Goal: Contribute content: Contribute content

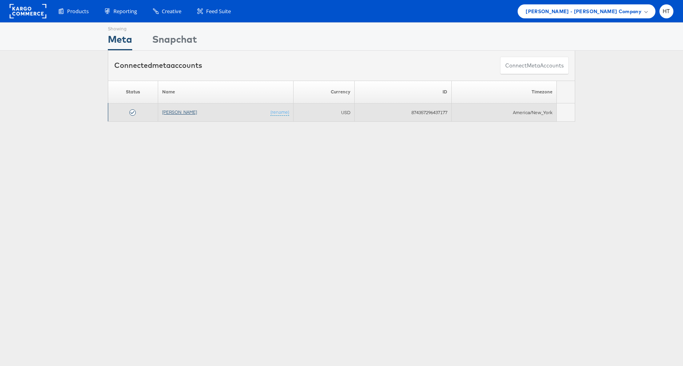
click at [174, 115] on link "[PERSON_NAME]" at bounding box center [179, 112] width 35 height 6
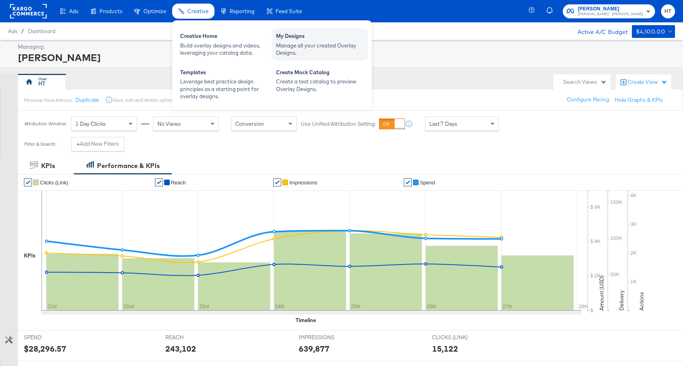
click at [289, 33] on div "My Designs" at bounding box center [320, 37] width 88 height 10
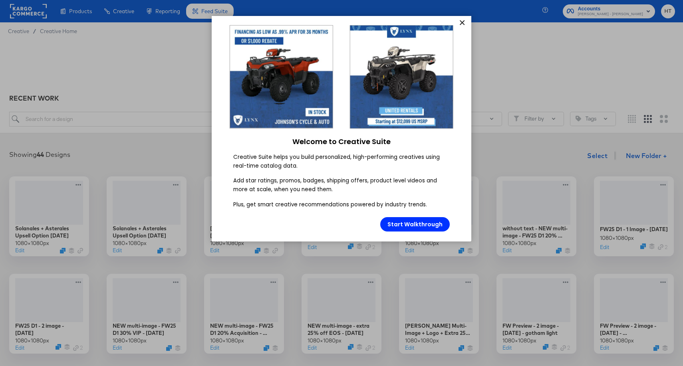
click at [468, 23] on link "×" at bounding box center [462, 23] width 14 height 14
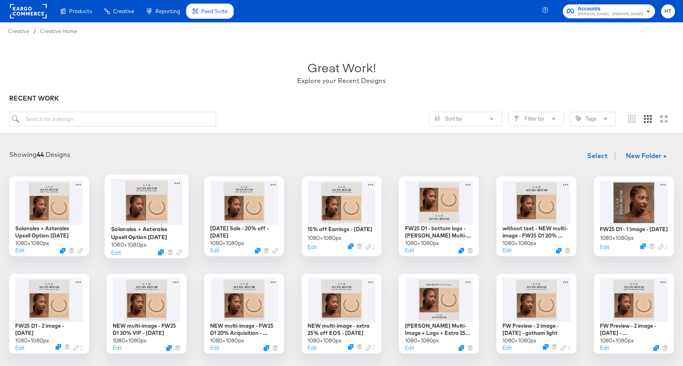
click at [155, 210] on div at bounding box center [146, 202] width 71 height 46
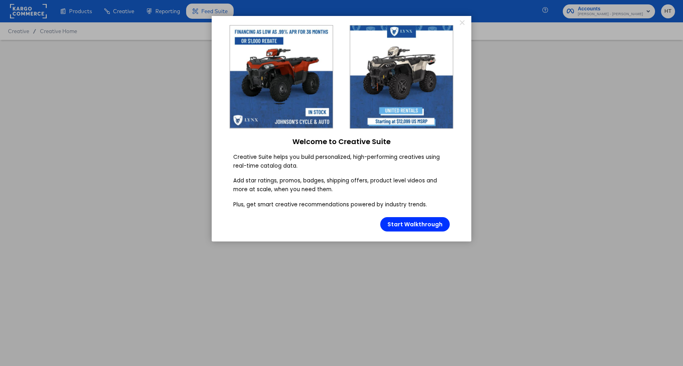
type input "Solanales + Asterales Upsell Option 1 - August 2025"
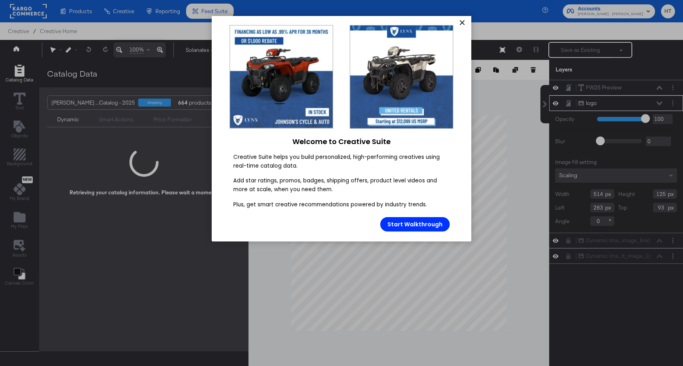
click at [460, 24] on link "×" at bounding box center [462, 23] width 14 height 14
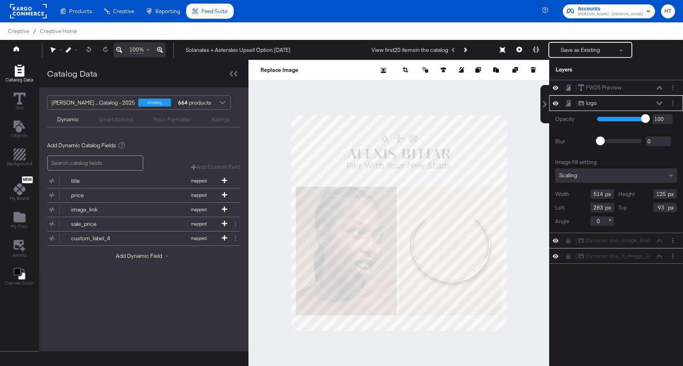
scroll to position [8, 0]
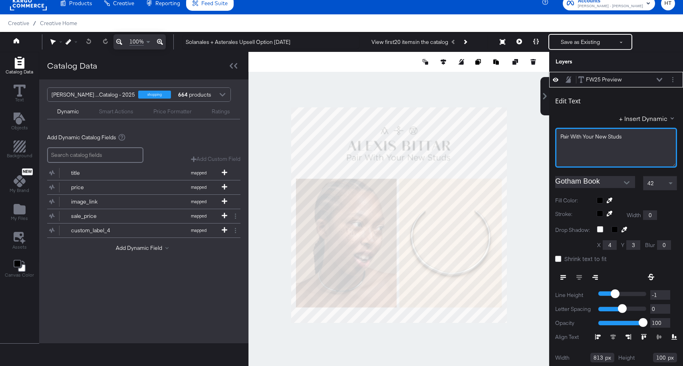
click at [618, 135] on span "Pair With Your New Studs" at bounding box center [591, 136] width 62 height 7
drag, startPoint x: 623, startPoint y: 137, endPoint x: 610, endPoint y: 138, distance: 13.6
click at [610, 138] on div "Pair With Your New Studs" at bounding box center [615, 137] width 111 height 8
click at [542, 72] on div "Catalog Data Text Objects Background New My Brand My Files Assets Canvas Color …" at bounding box center [341, 62] width 683 height 20
click at [660, 183] on div "42" at bounding box center [659, 184] width 33 height 14
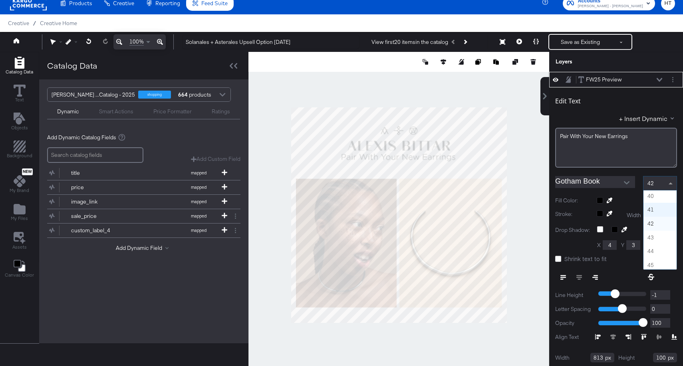
scroll to position [533, 0]
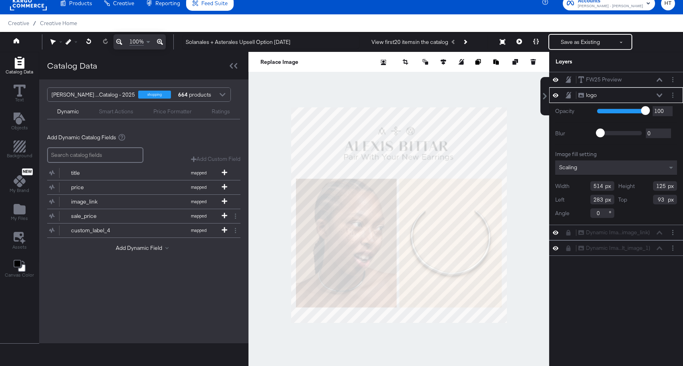
type input "269"
type input "95"
type input "538"
type input "131"
type input "89"
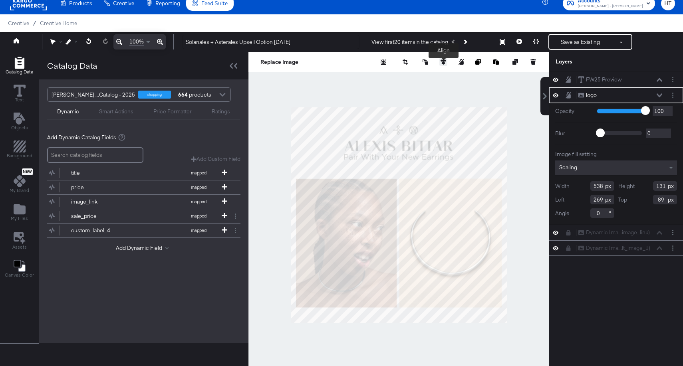
click at [443, 63] on icon at bounding box center [444, 62] width 6 height 6
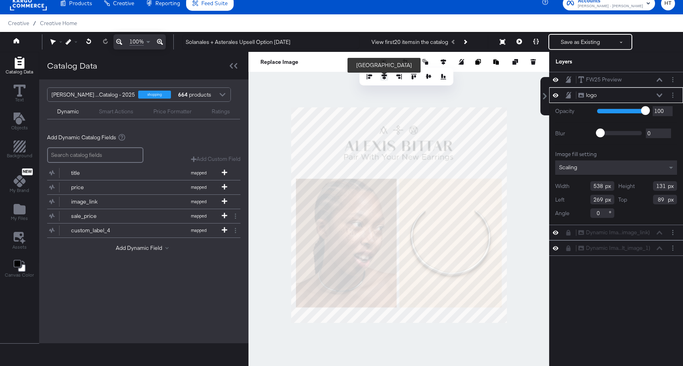
click at [385, 78] on icon at bounding box center [384, 77] width 6 height 6
type input "271"
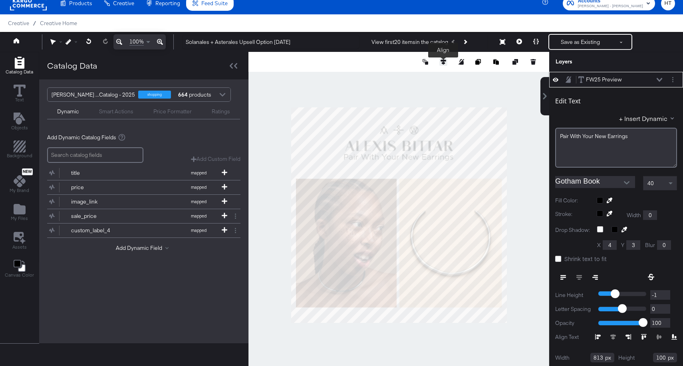
click at [442, 60] on icon at bounding box center [444, 62] width 6 height 6
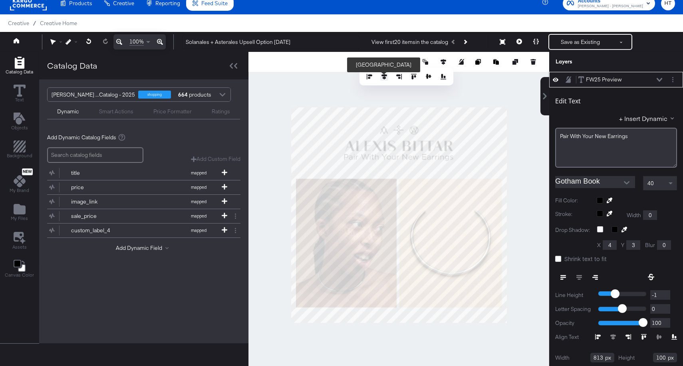
click at [384, 76] on icon at bounding box center [384, 77] width 6 height 6
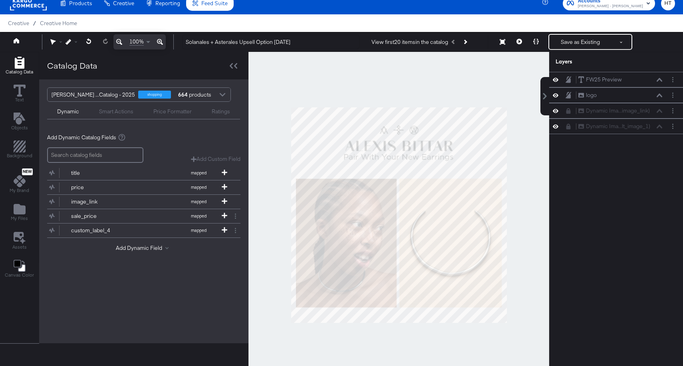
click at [503, 104] on div at bounding box center [398, 215] width 301 height 327
click at [518, 42] on icon at bounding box center [519, 42] width 6 height 6
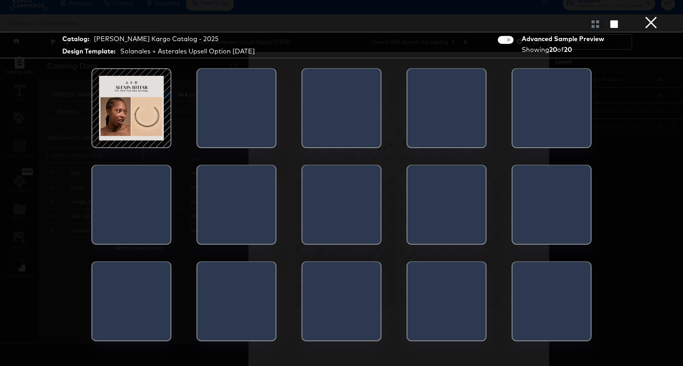
click at [611, 28] on div at bounding box center [341, 24] width 683 height 16
click at [615, 22] on icon "button" at bounding box center [614, 24] width 8 height 8
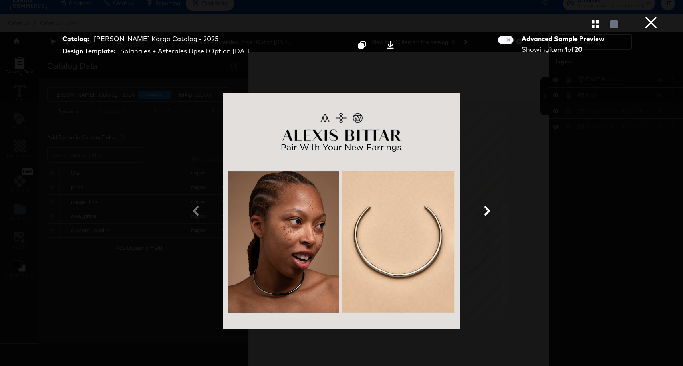
click at [652, 16] on button "×" at bounding box center [651, 8] width 16 height 16
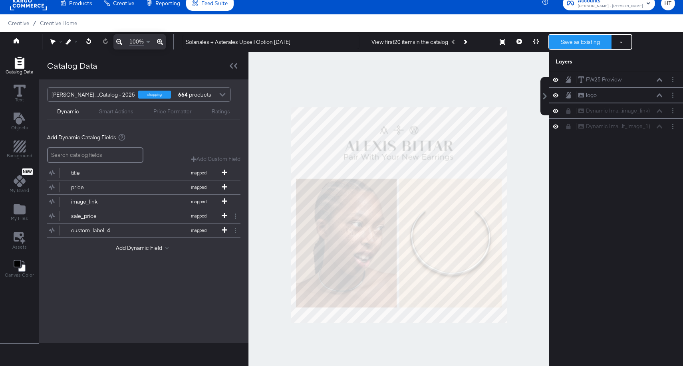
click at [586, 42] on button "Save as Existing" at bounding box center [580, 42] width 62 height 14
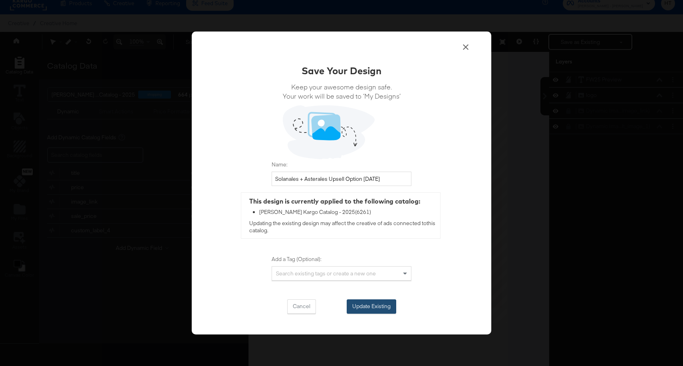
click at [367, 308] on button "Update Existing" at bounding box center [372, 307] width 50 height 14
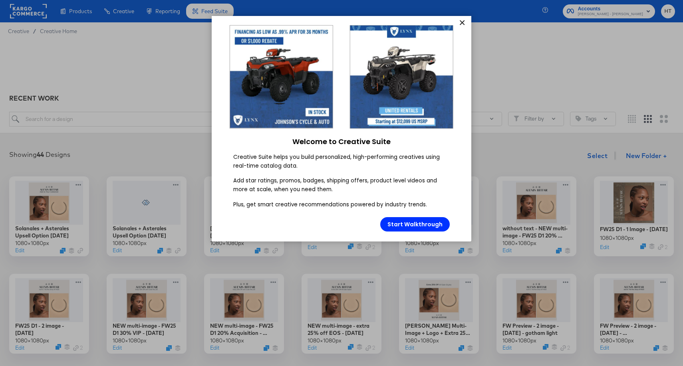
click at [464, 22] on link "×" at bounding box center [462, 23] width 14 height 14
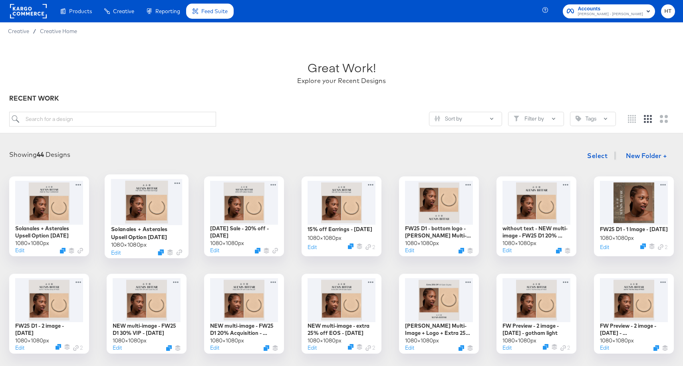
click at [165, 203] on div at bounding box center [146, 202] width 71 height 46
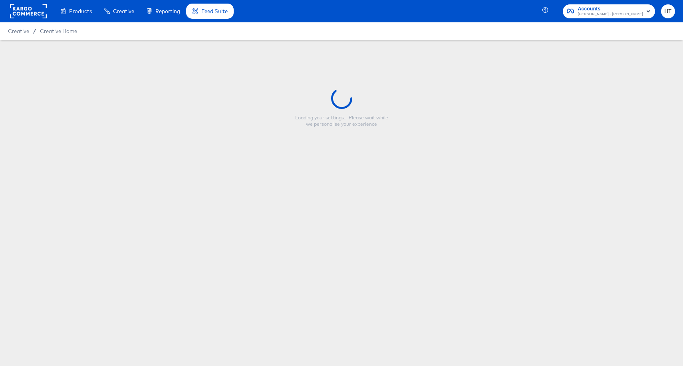
type input "Solanales + Asterales Upsell Option 1 - August 2025"
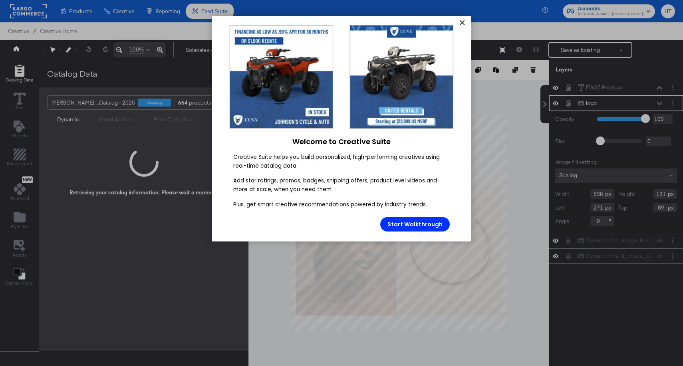
click at [461, 27] on link "×" at bounding box center [462, 23] width 14 height 14
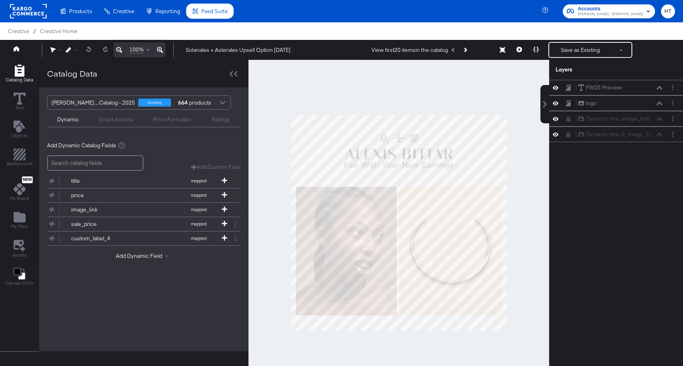
click at [500, 107] on div at bounding box center [398, 223] width 301 height 327
click at [67, 50] on icon at bounding box center [69, 50] width 6 height 6
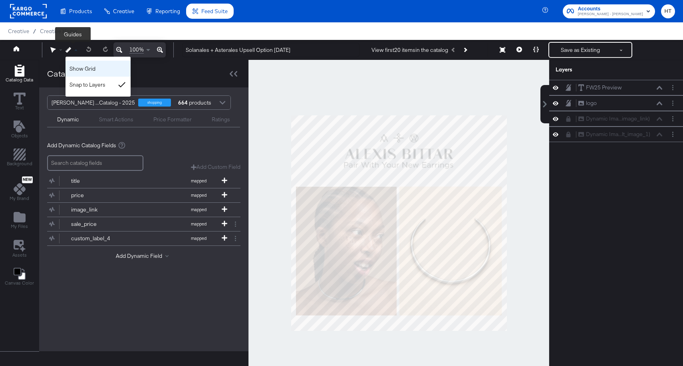
click at [79, 66] on div "Show Grid" at bounding box center [98, 69] width 65 height 16
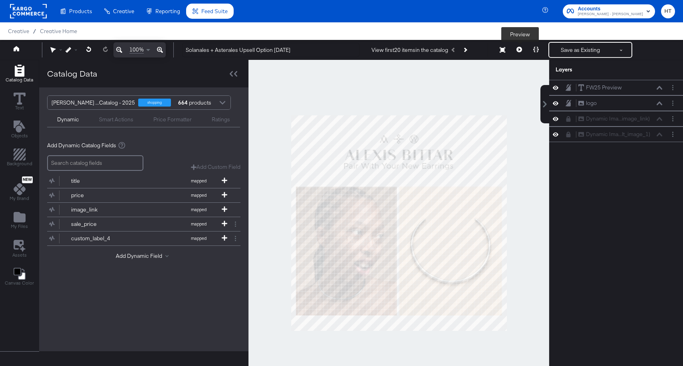
click at [522, 48] on icon at bounding box center [519, 50] width 6 height 6
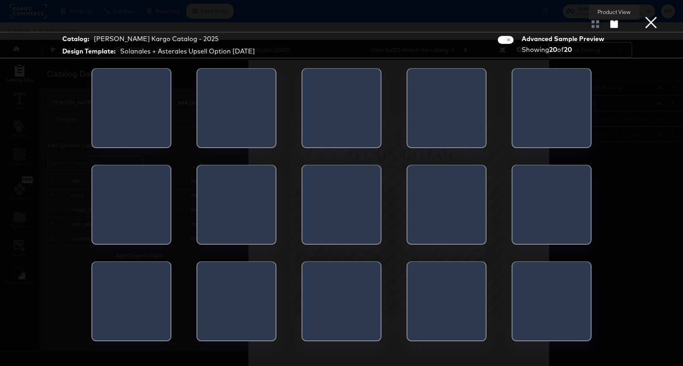
click at [614, 21] on icon "button" at bounding box center [614, 24] width 8 height 8
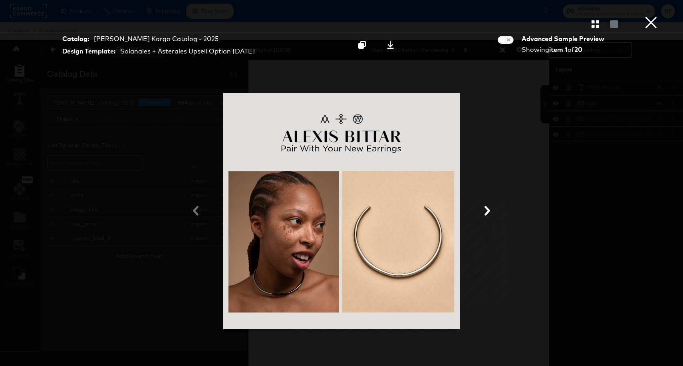
click at [652, 16] on button "×" at bounding box center [651, 8] width 16 height 16
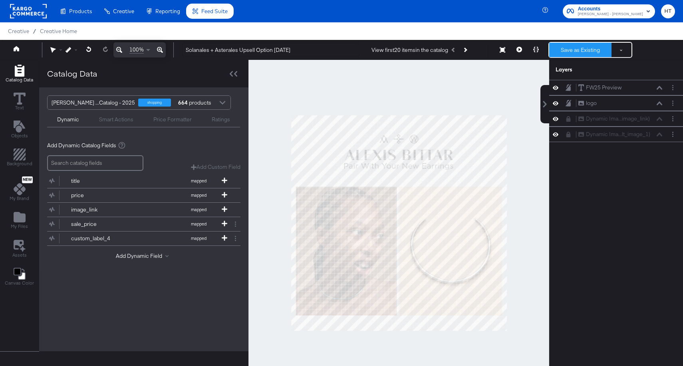
click at [589, 55] on button "Save as Existing" at bounding box center [580, 50] width 62 height 14
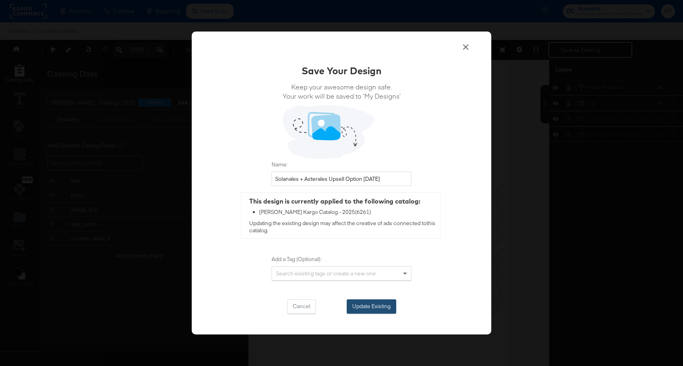
click at [380, 307] on button "Update Existing" at bounding box center [372, 307] width 50 height 14
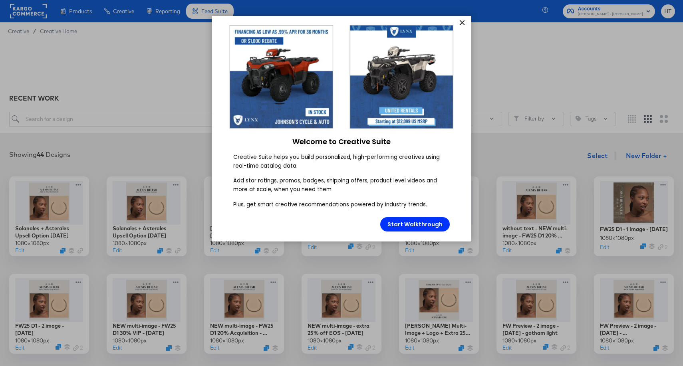
click at [462, 26] on link "×" at bounding box center [462, 23] width 14 height 14
